Goal: Task Accomplishment & Management: Use online tool/utility

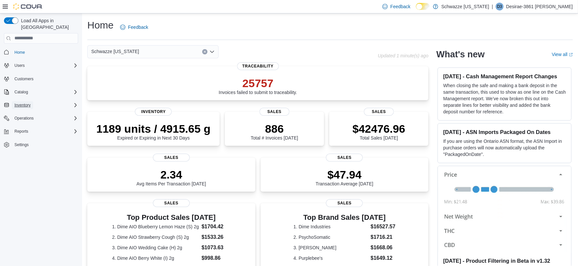
click at [26, 103] on span "Inventory" at bounding box center [22, 105] width 16 height 5
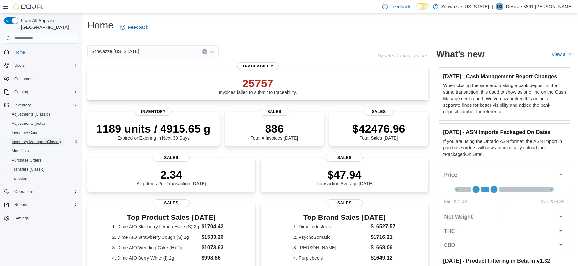
click at [30, 139] on span "Inventory Manager (Classic)" at bounding box center [36, 141] width 49 height 5
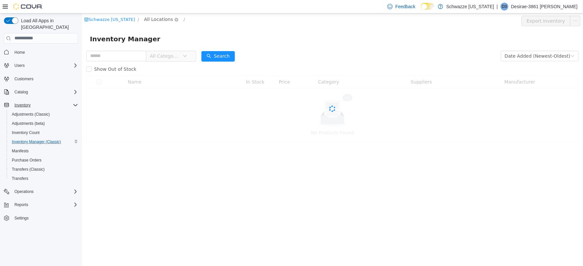
click at [155, 17] on span "All Locations" at bounding box center [158, 18] width 29 height 7
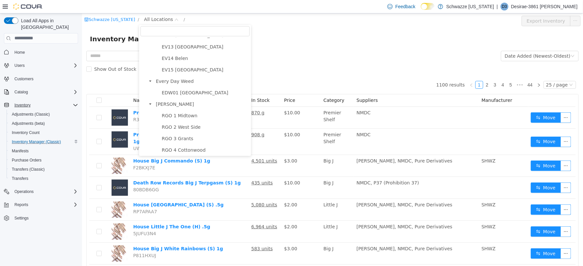
scroll to position [182, 0]
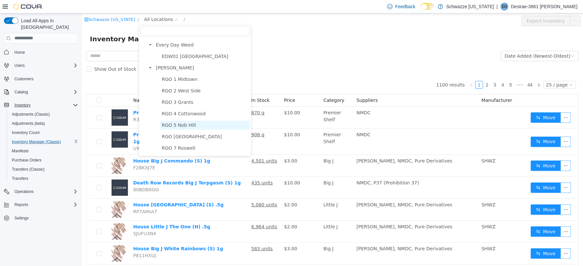
click at [175, 125] on span "RGO 5 Nob Hill" at bounding box center [178, 124] width 34 height 5
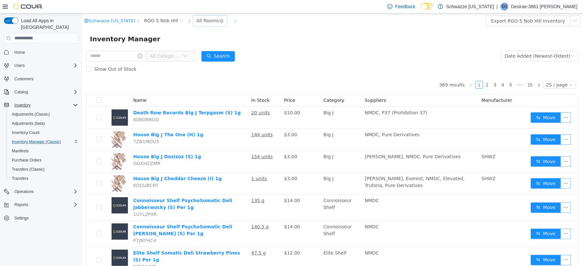
click at [202, 17] on div "All Rooms" at bounding box center [207, 20] width 23 height 10
click at [202, 55] on li "RGO 5 Back Room" at bounding box center [206, 55] width 39 height 10
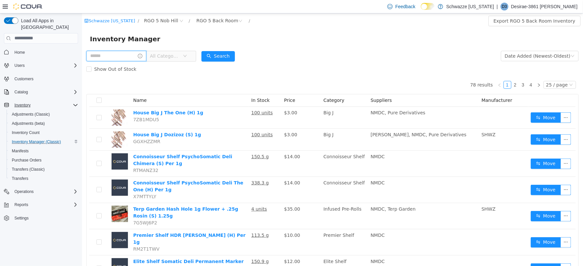
click at [135, 53] on input "text" at bounding box center [116, 56] width 60 height 10
type input "*****"
click at [235, 53] on button "Search" at bounding box center [223, 56] width 33 height 10
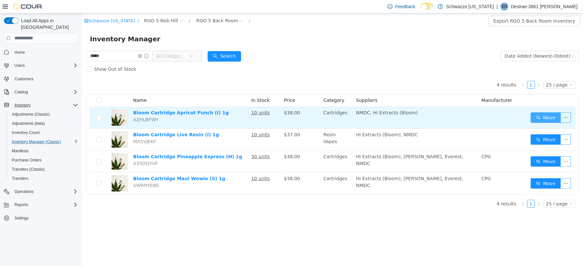
click at [543, 120] on button "Move" at bounding box center [545, 117] width 30 height 10
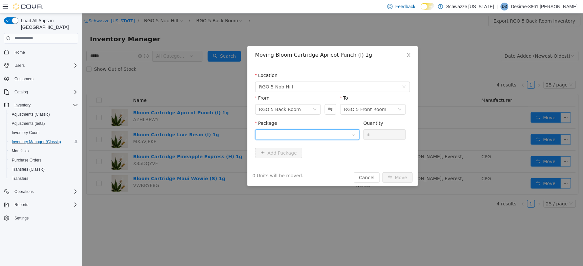
click at [331, 135] on div at bounding box center [305, 135] width 92 height 10
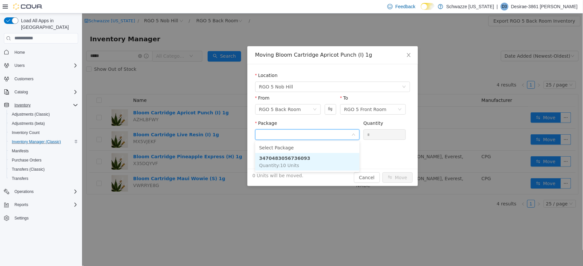
drag, startPoint x: 310, startPoint y: 159, endPoint x: 362, endPoint y: 135, distance: 57.7
click at [314, 157] on li "3470483056736093 Quantity : 10 Units" at bounding box center [307, 162] width 104 height 18
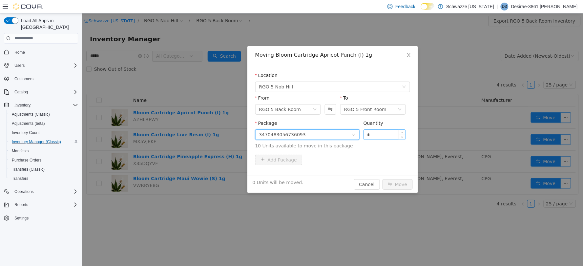
click at [373, 133] on input "*" at bounding box center [384, 135] width 42 height 10
type input "**"
click at [394, 183] on button "Move" at bounding box center [397, 184] width 30 height 10
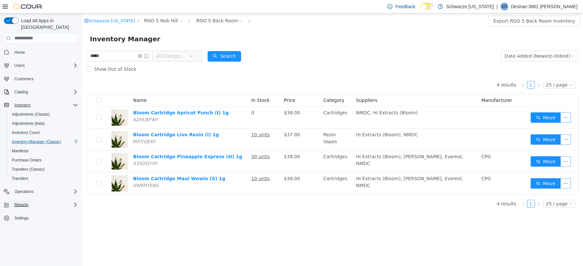
click at [21, 202] on span "Reports" at bounding box center [21, 204] width 14 height 5
click at [18, 248] on span "Reports" at bounding box center [19, 250] width 14 height 5
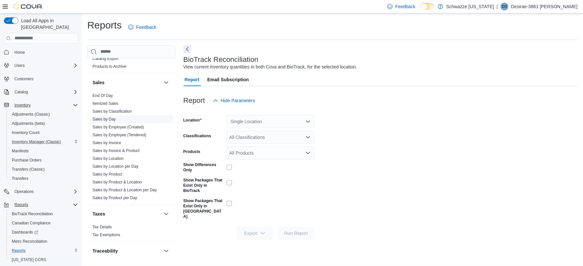
scroll to position [425, 0]
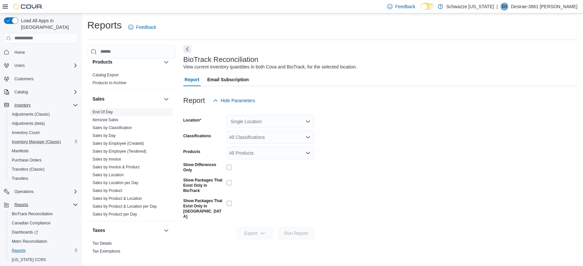
click at [104, 110] on link "End Of Day" at bounding box center [102, 112] width 20 height 5
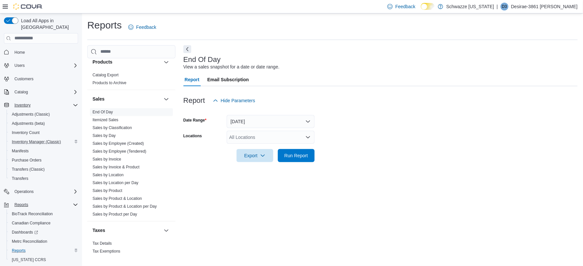
click at [267, 139] on div "All Locations" at bounding box center [271, 137] width 88 height 13
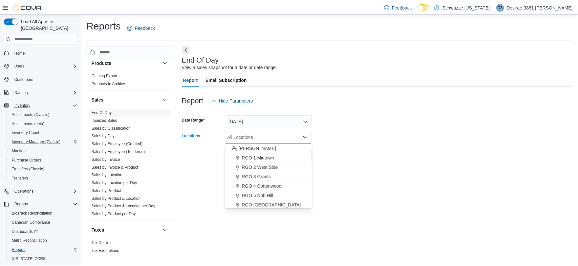
scroll to position [182, 0]
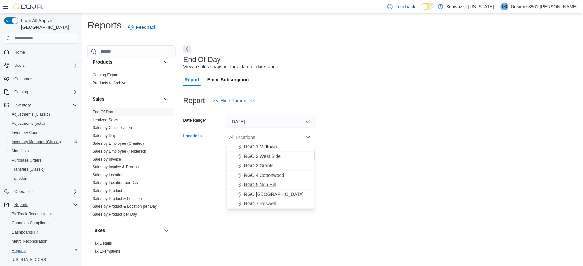
click at [267, 185] on span "RGO 5 Nob Hill" at bounding box center [259, 185] width 31 height 7
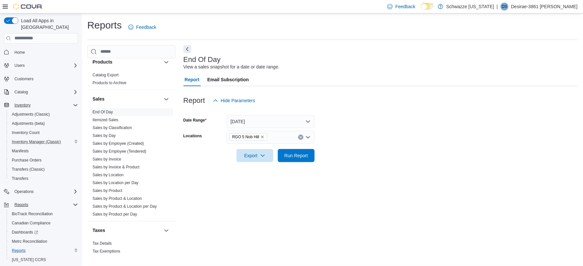
click at [323, 186] on div "End Of Day View a sales snapshot for a date or date range. Report Email Subscri…" at bounding box center [380, 151] width 394 height 213
click at [297, 153] on span "Run Report" at bounding box center [296, 155] width 24 height 7
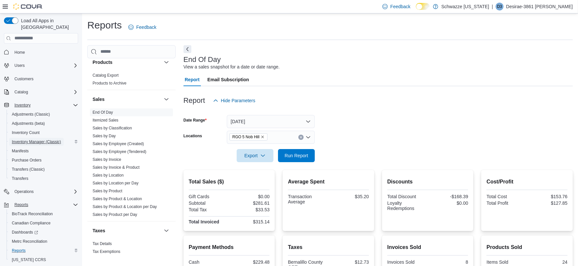
click at [35, 139] on span "Inventory Manager (Classic)" at bounding box center [36, 141] width 49 height 5
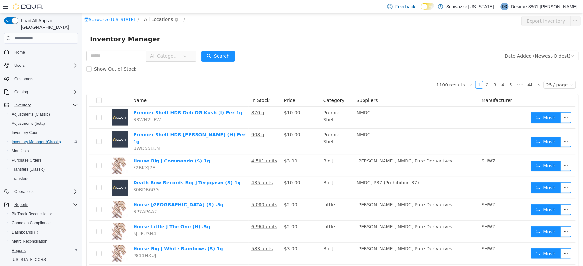
click at [164, 21] on span "All Locations" at bounding box center [158, 18] width 29 height 7
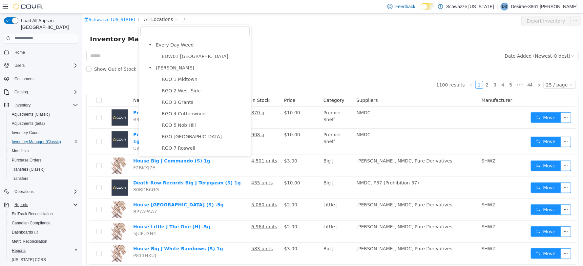
scroll to position [218, 0]
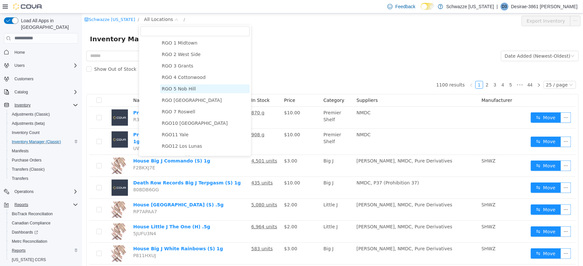
click at [185, 87] on span "RGO 5 Nob Hill" at bounding box center [178, 88] width 34 height 5
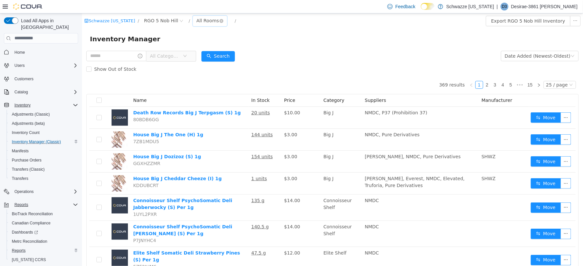
click at [202, 18] on div "All Rooms" at bounding box center [207, 20] width 23 height 10
click at [210, 53] on li "RGO 5 Back Room" at bounding box center [206, 55] width 39 height 10
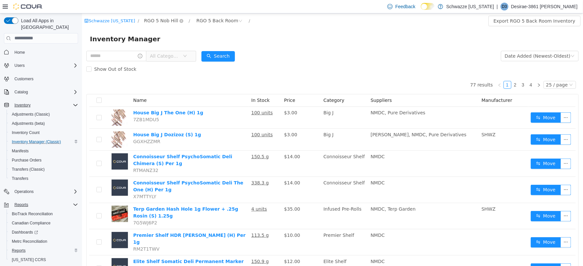
click at [156, 18] on span "RGO 5 Nob Hill" at bounding box center [161, 20] width 34 height 7
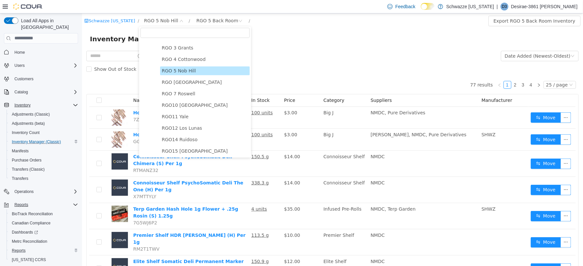
scroll to position [255, 0]
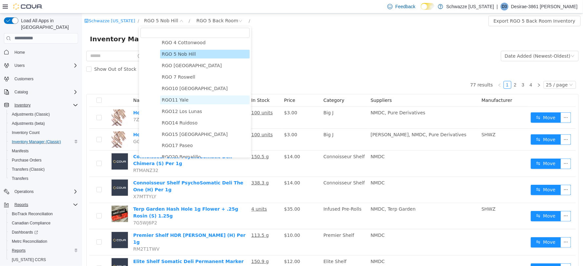
click at [174, 98] on span "RGO11 Yale" at bounding box center [174, 99] width 27 height 5
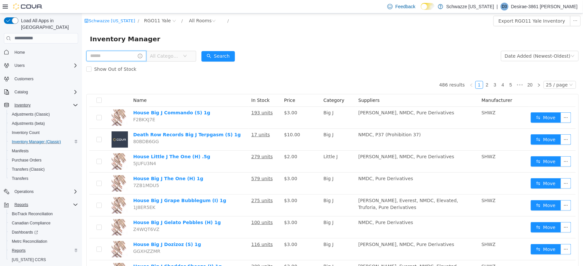
click at [133, 56] on input "text" at bounding box center [116, 56] width 60 height 10
click at [191, 22] on div "All Rooms" at bounding box center [200, 20] width 23 height 10
click at [197, 56] on li "RGO11 Back Room" at bounding box center [198, 55] width 39 height 10
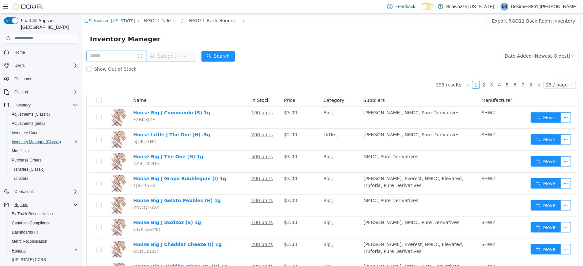
click at [111, 55] on input "text" at bounding box center [116, 56] width 60 height 10
drag, startPoint x: 269, startPoint y: 55, endPoint x: 283, endPoint y: 98, distance: 44.7
click at [129, 53] on input "text" at bounding box center [116, 56] width 60 height 10
type input "****"
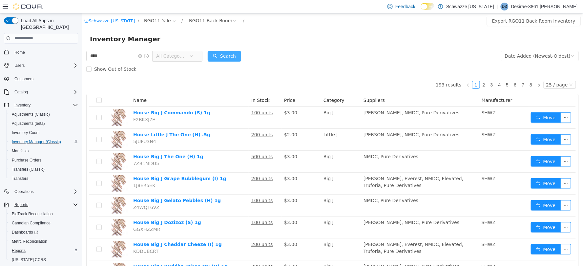
click at [223, 58] on button "Search" at bounding box center [223, 56] width 33 height 10
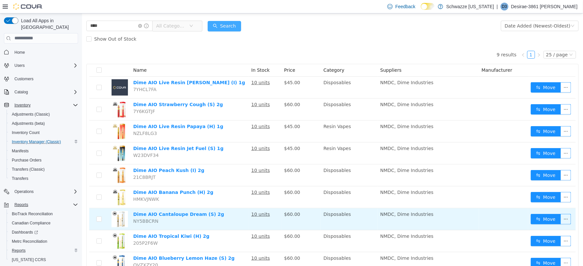
scroll to position [57, 0]
